Goal: Find specific page/section: Find specific page/section

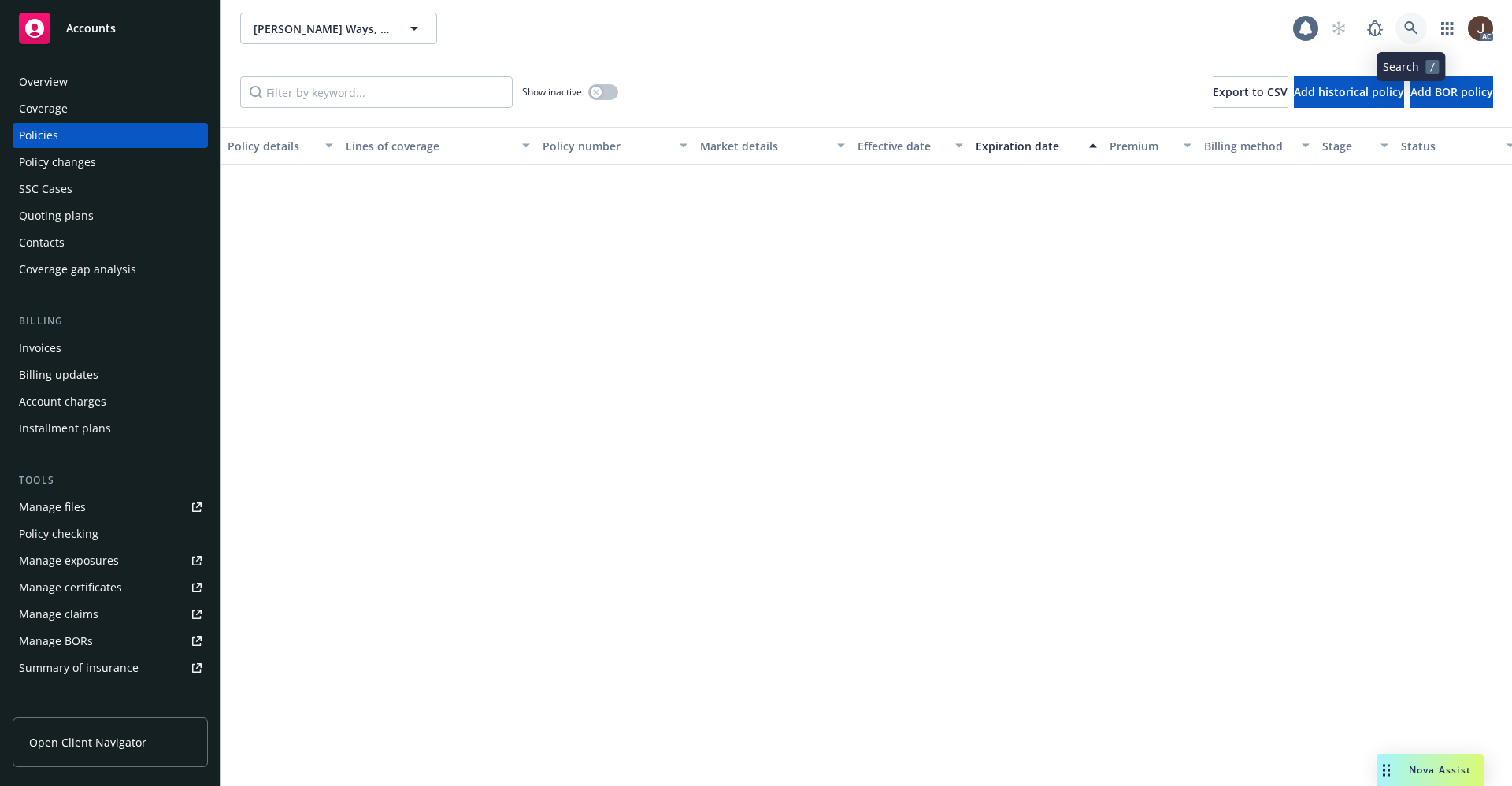
scroll to position [1067, 0]
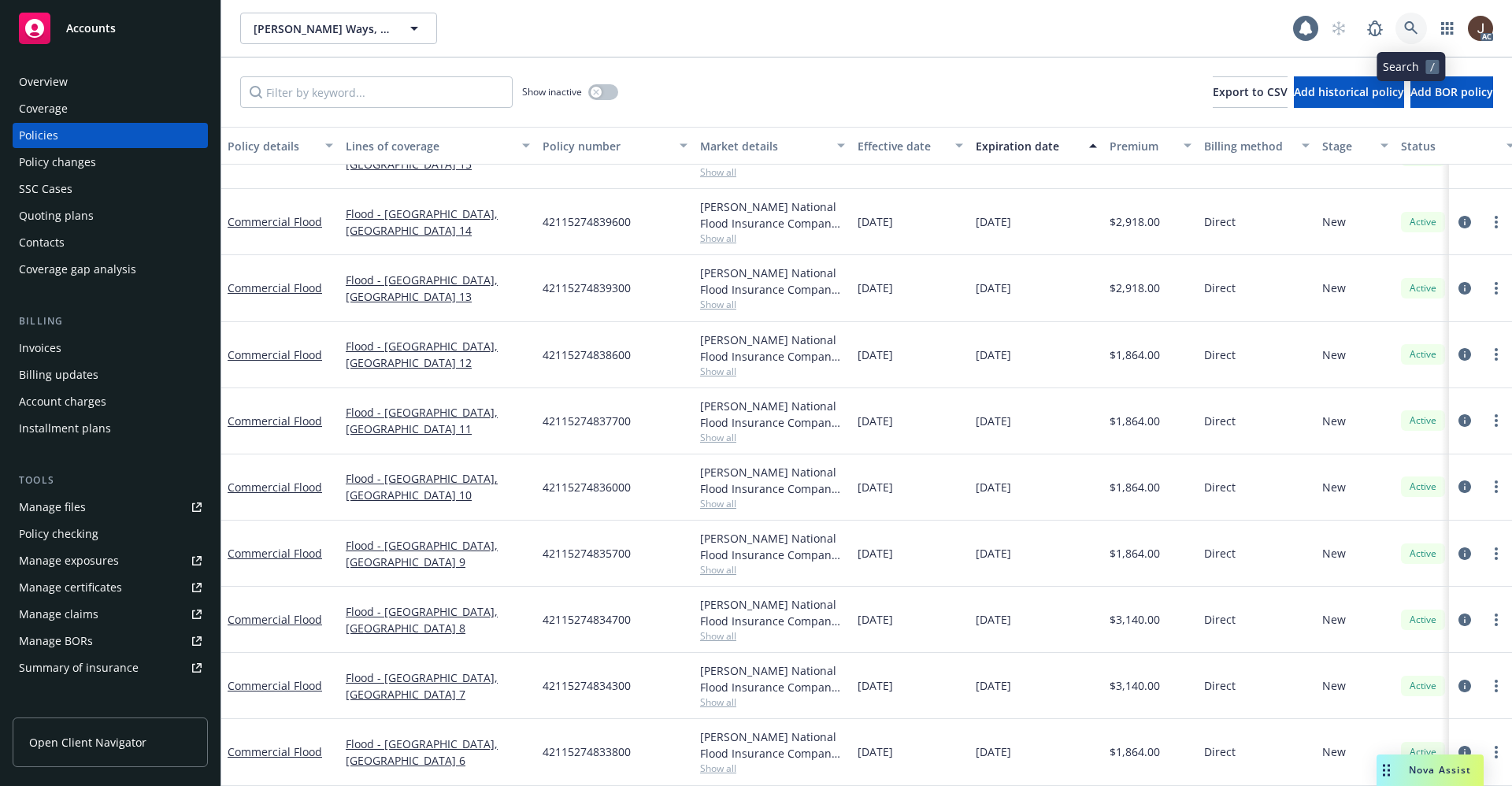
click at [1416, 30] on icon at bounding box center [1411, 28] width 14 height 14
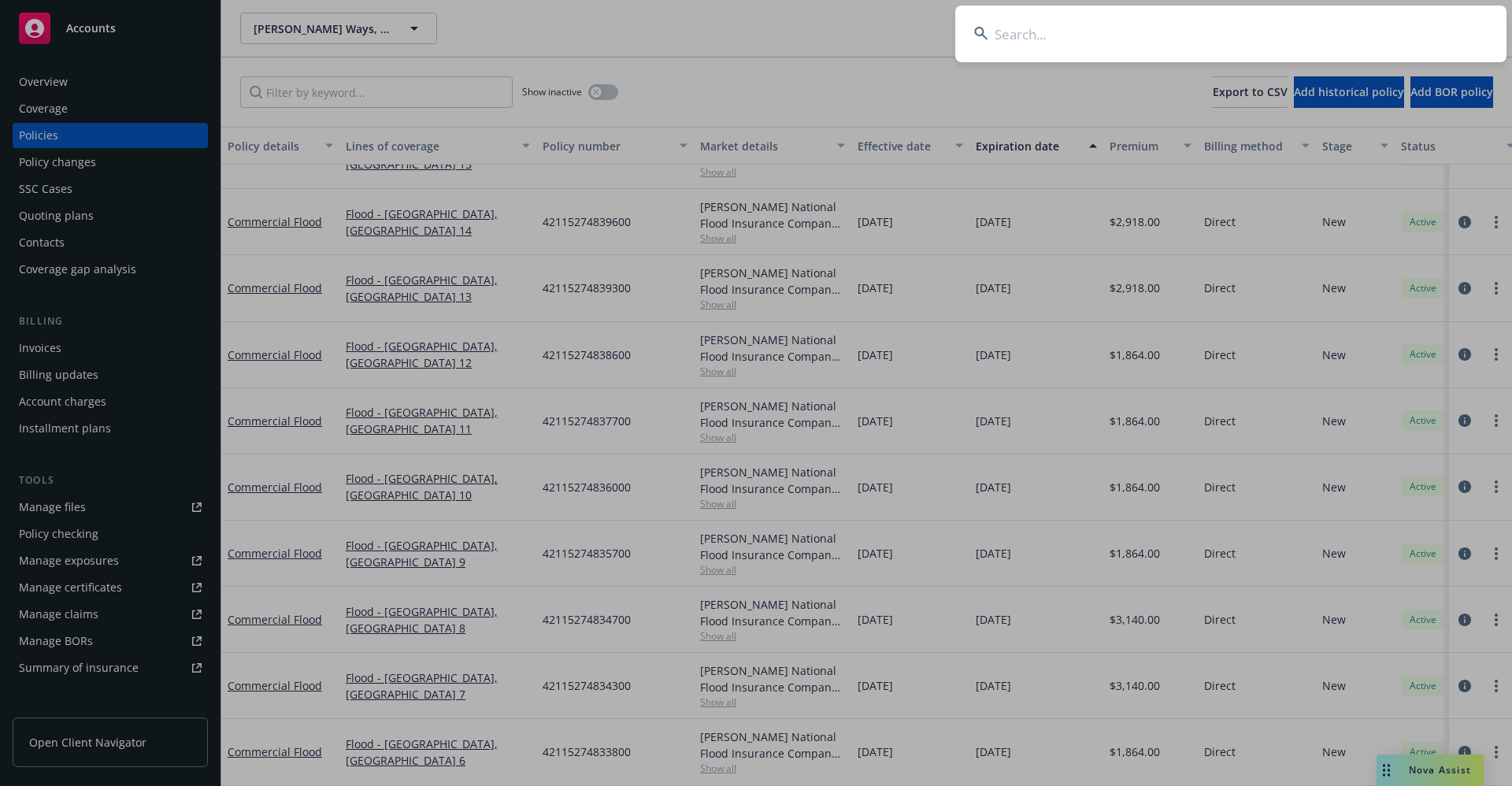
click at [1018, 40] on input at bounding box center [1231, 34] width 551 height 56
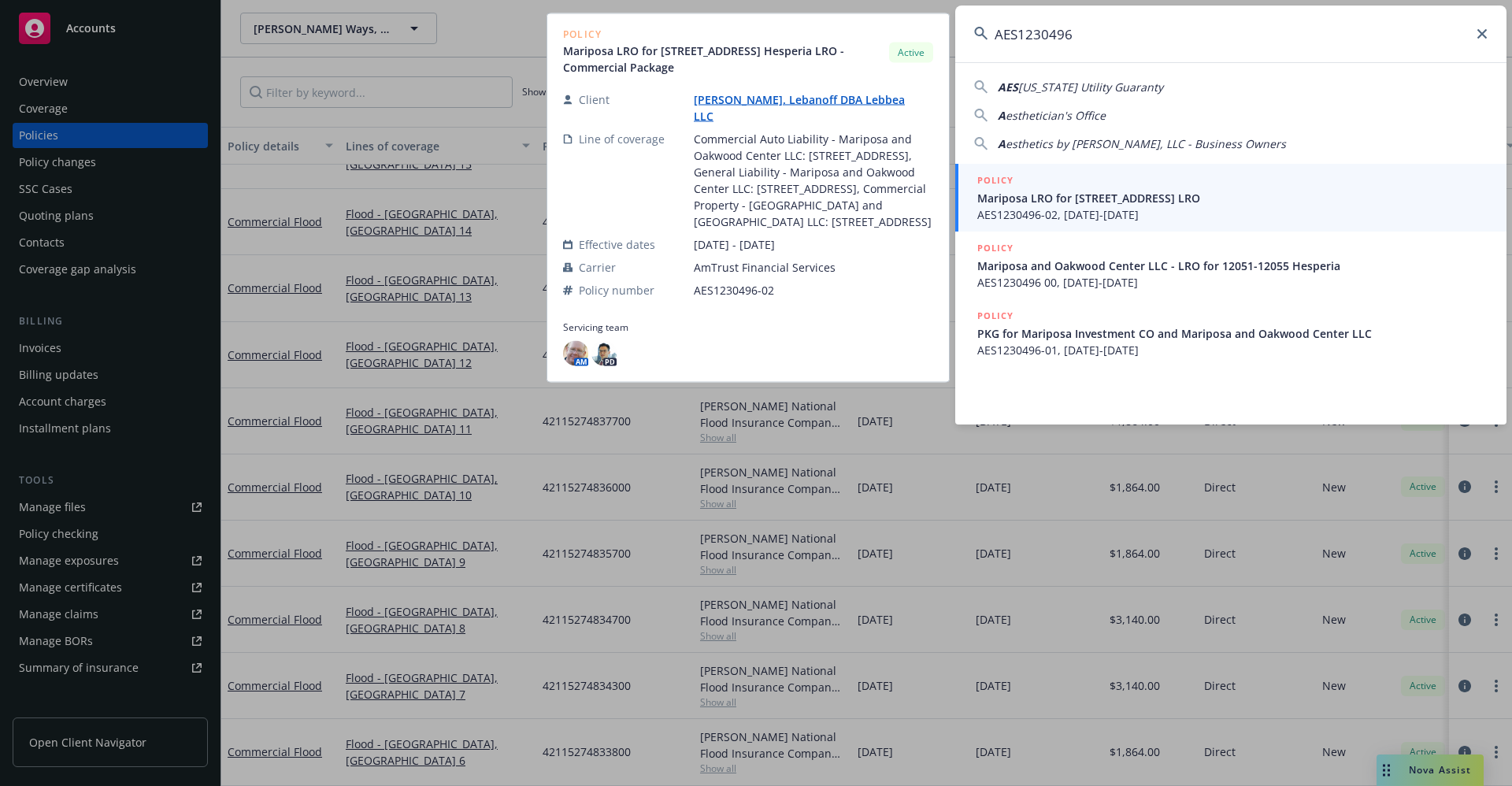
type input "AES1230496"
click at [743, 92] on link "[PERSON_NAME]. Lebanoff DBA Lebbea LLC" at bounding box center [799, 107] width 211 height 31
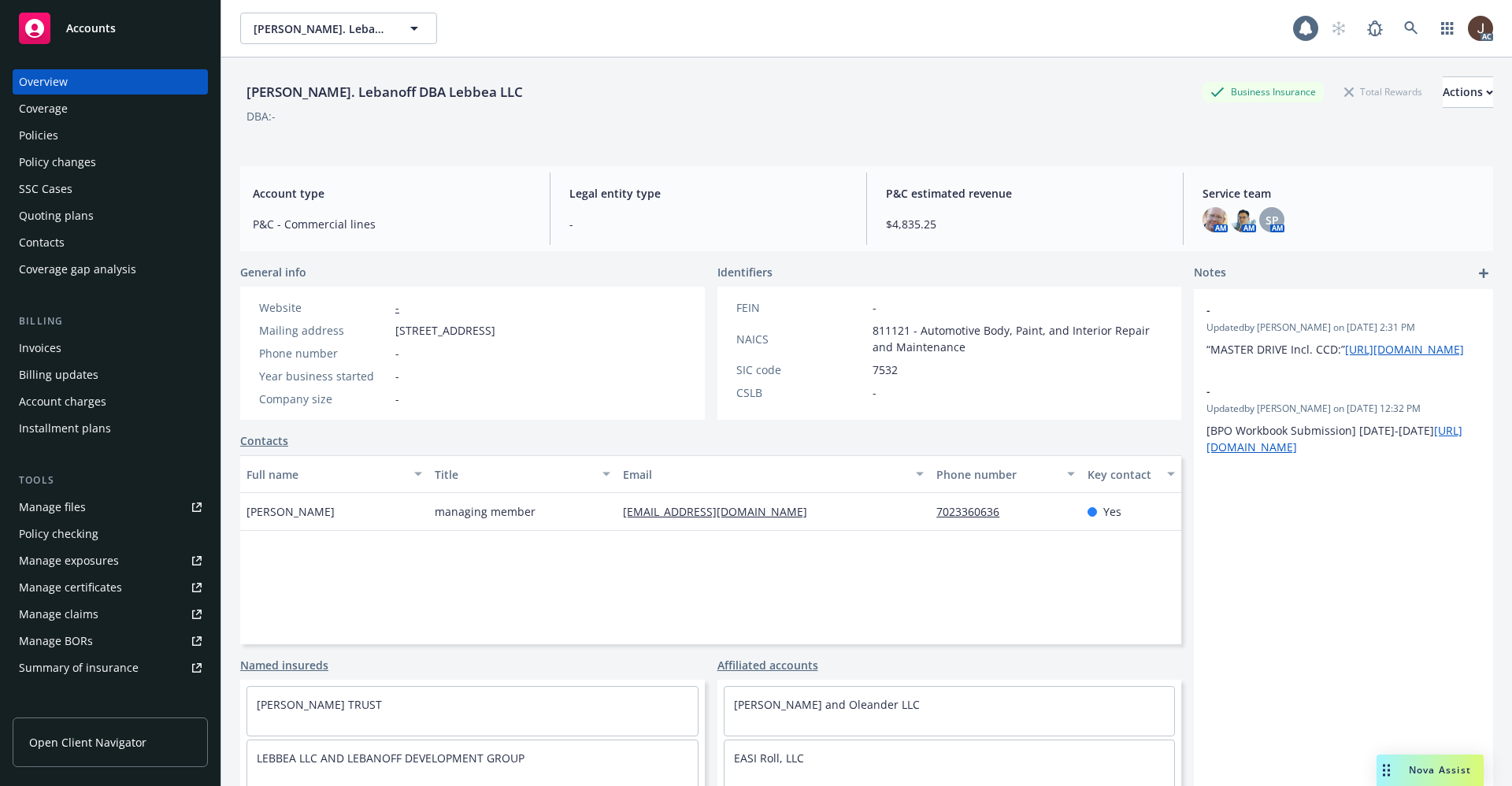
click at [355, 90] on div "[PERSON_NAME]. Lebanoff DBA Lebbea LLC" at bounding box center [384, 92] width 289 height 20
copy div "[PERSON_NAME]. Lebanoff DBA Lebbea LLC"
click at [1404, 24] on icon at bounding box center [1411, 28] width 14 height 14
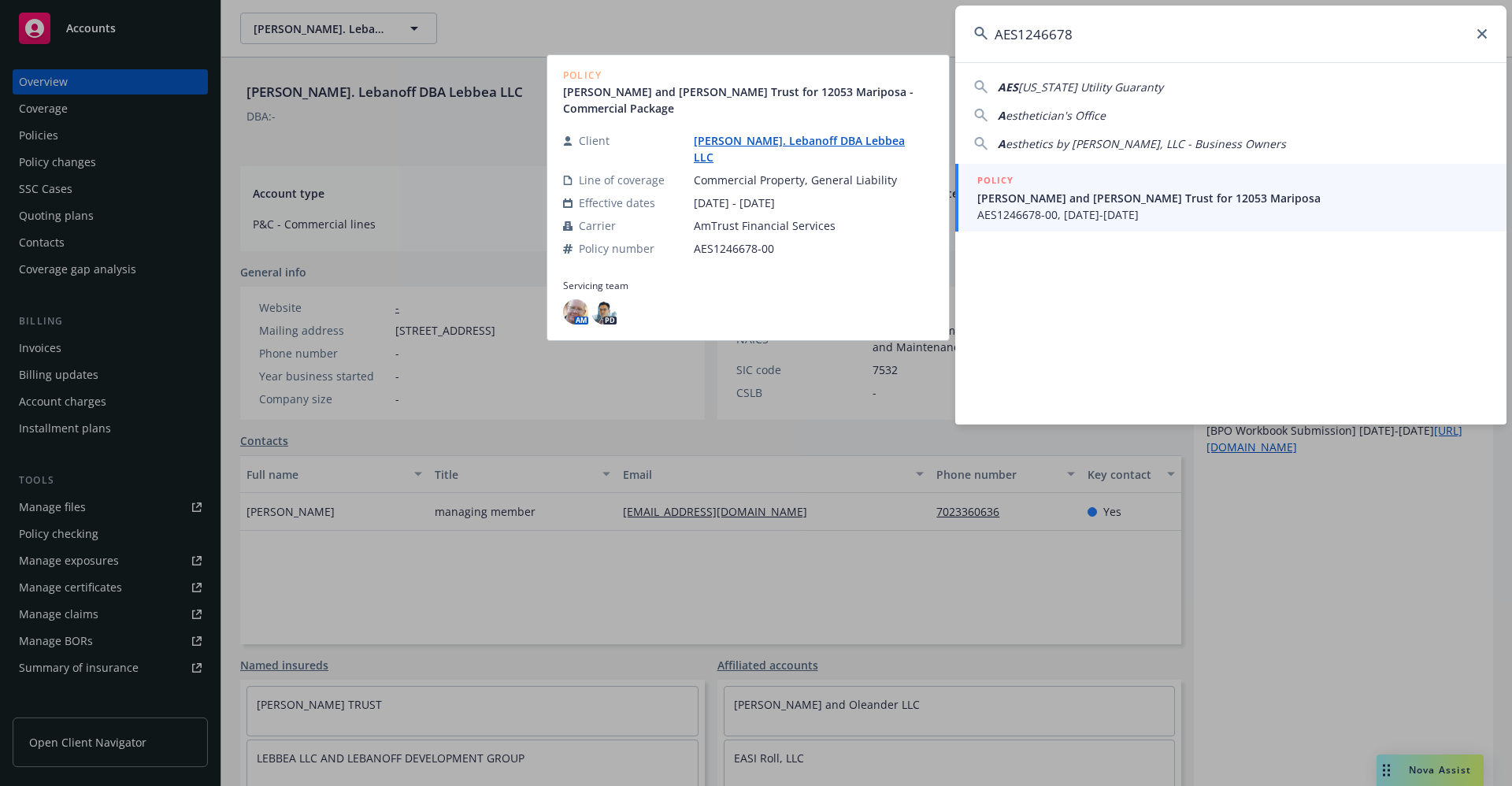
type input "AES1246678"
click at [1047, 193] on span "[PERSON_NAME] and [PERSON_NAME] Trust for 12053 Mariposa" at bounding box center [1233, 198] width 511 height 17
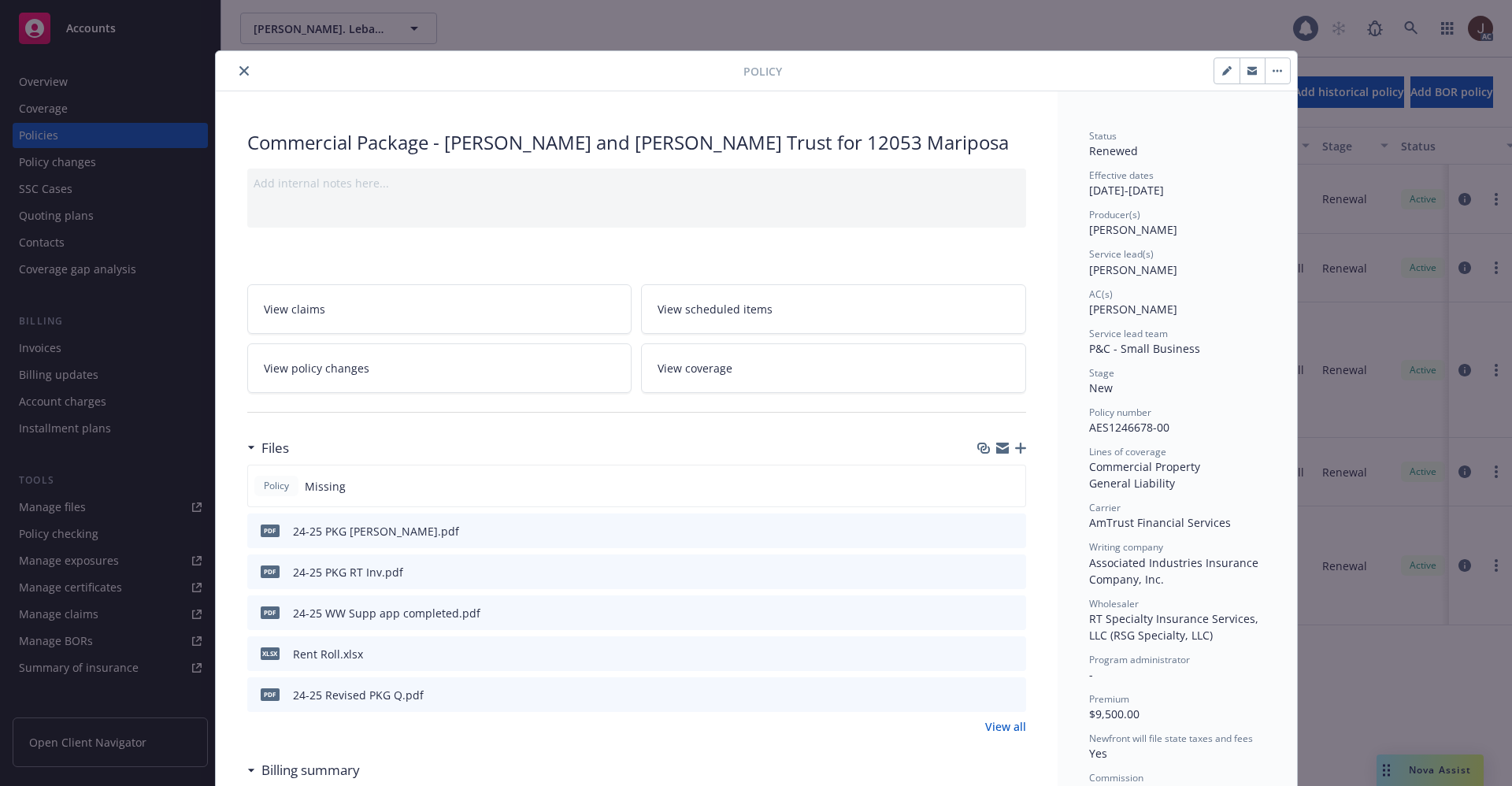
click at [239, 73] on icon "close" at bounding box center [244, 71] width 9 height 9
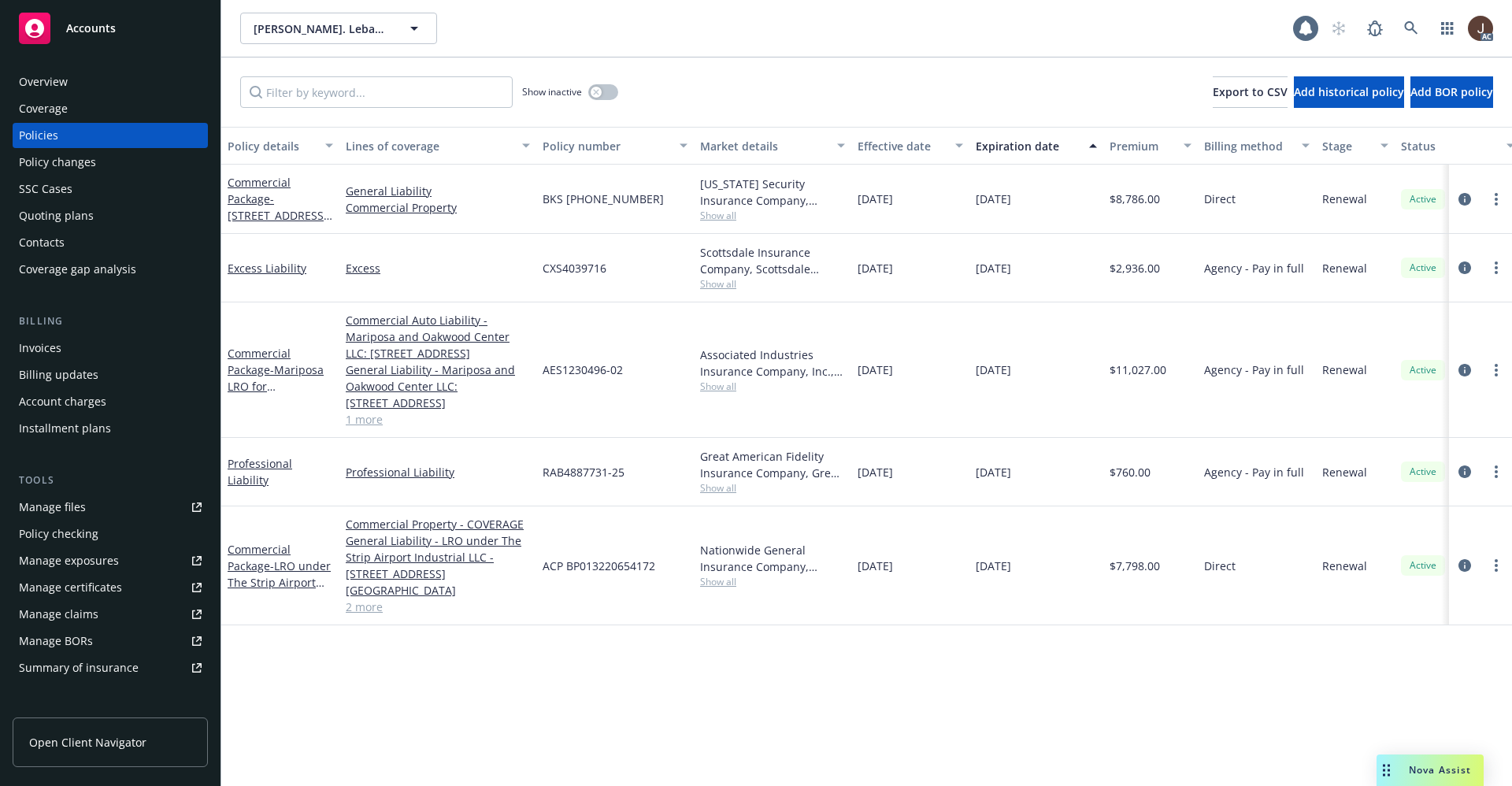
click at [31, 78] on div "Overview" at bounding box center [43, 82] width 49 height 25
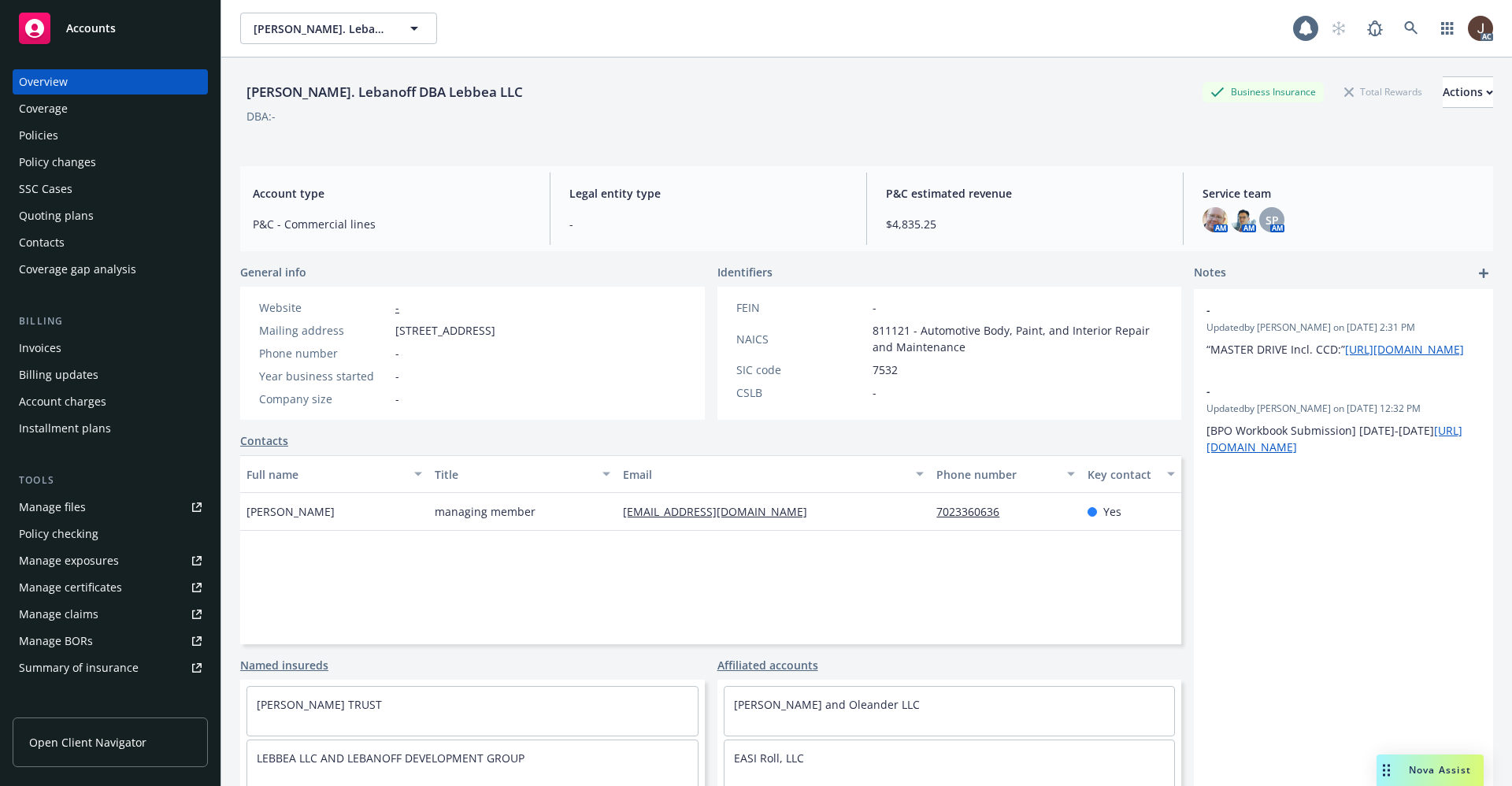
click at [307, 98] on div "[PERSON_NAME]. Lebanoff DBA Lebbea LLC" at bounding box center [384, 92] width 289 height 20
copy div "[PERSON_NAME]. Lebanoff DBA Lebbea LLC"
